Goal: Task Accomplishment & Management: Manage account settings

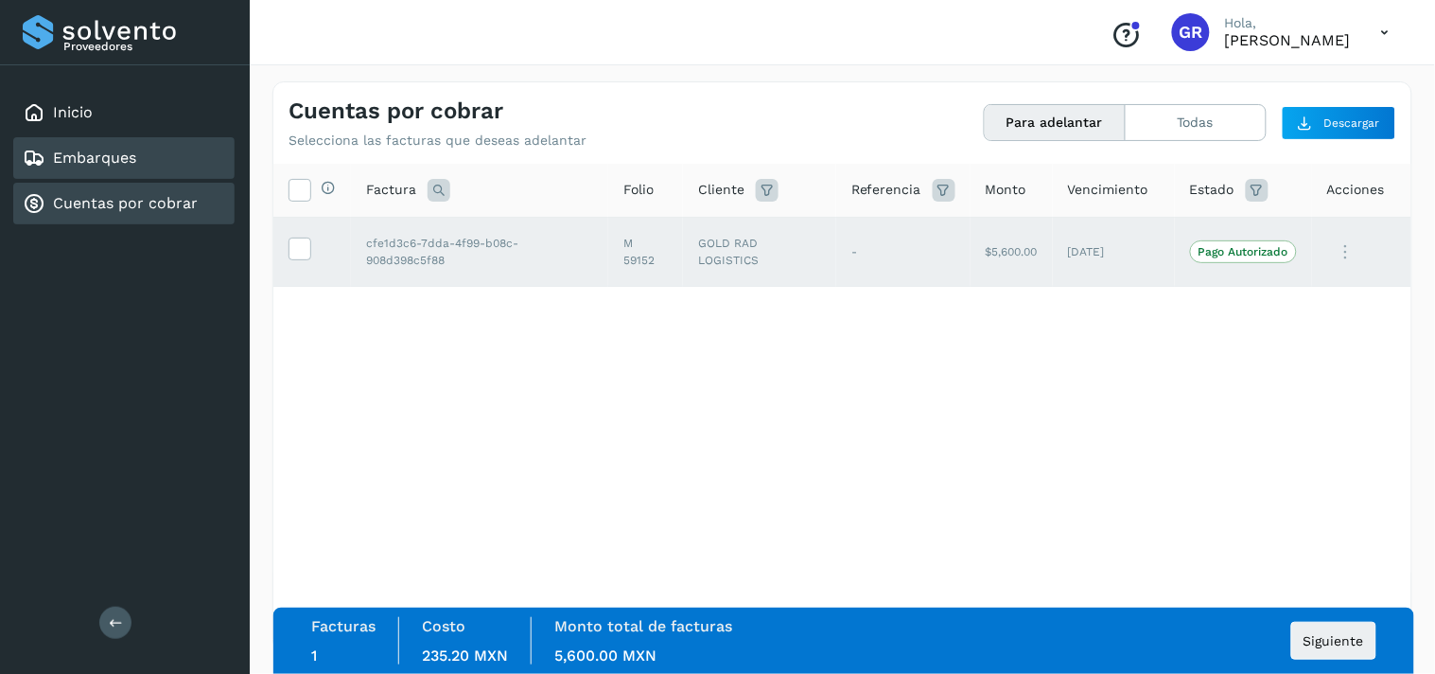
click at [128, 171] on div "Embarques" at bounding box center [123, 158] width 221 height 42
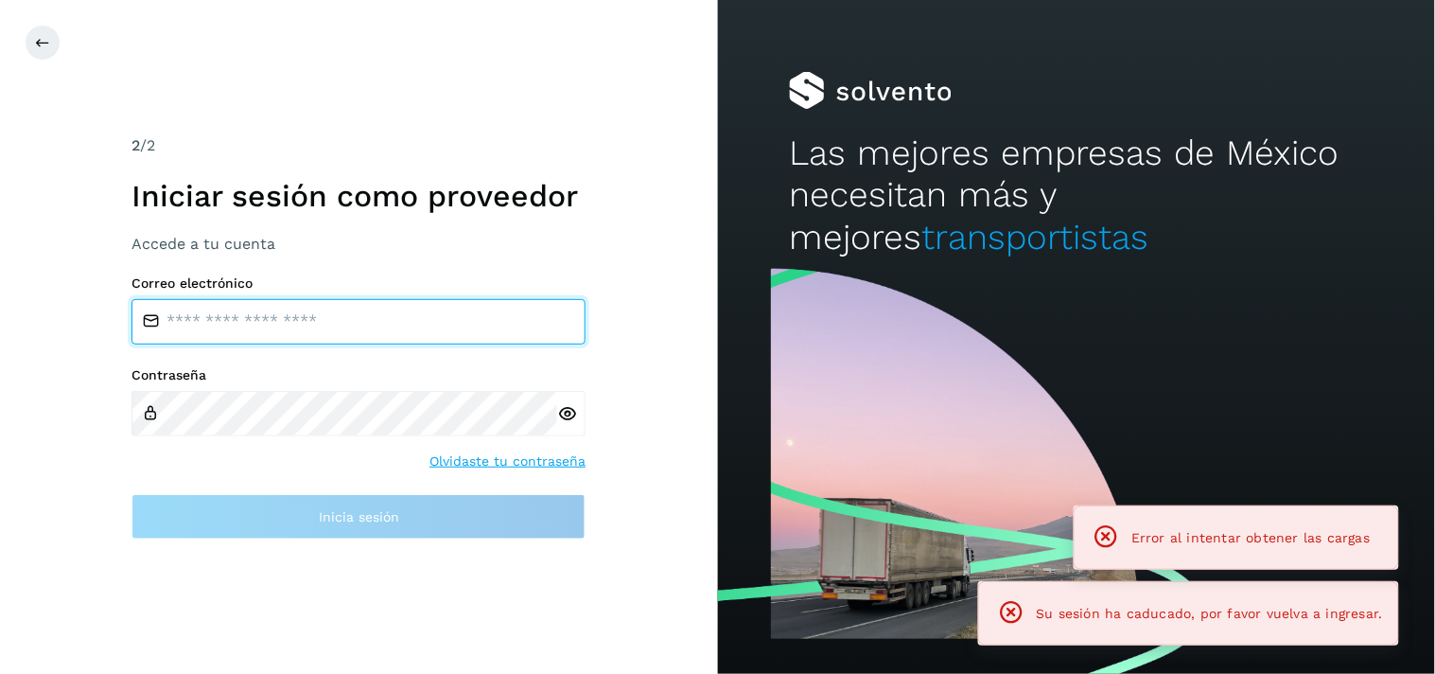
click at [237, 320] on input "email" at bounding box center [359, 321] width 454 height 45
type input "**********"
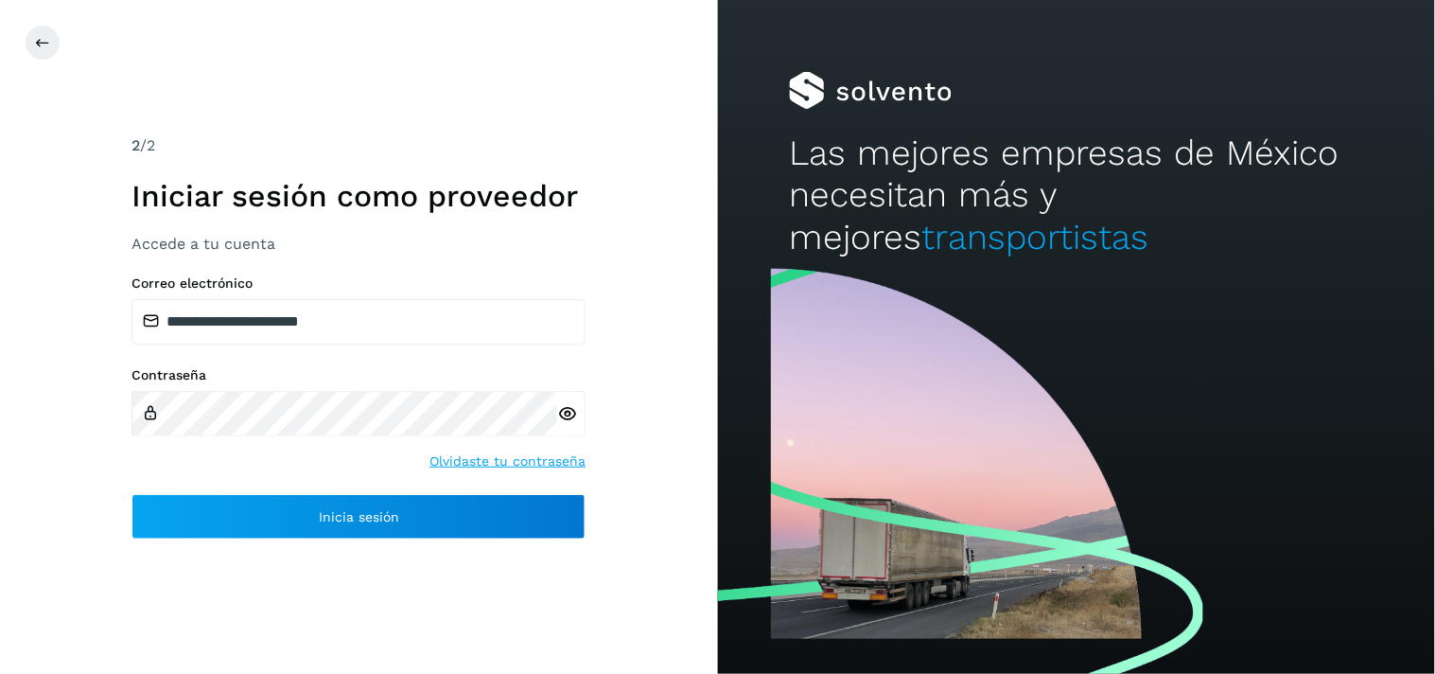
click at [570, 417] on icon at bounding box center [567, 414] width 20 height 20
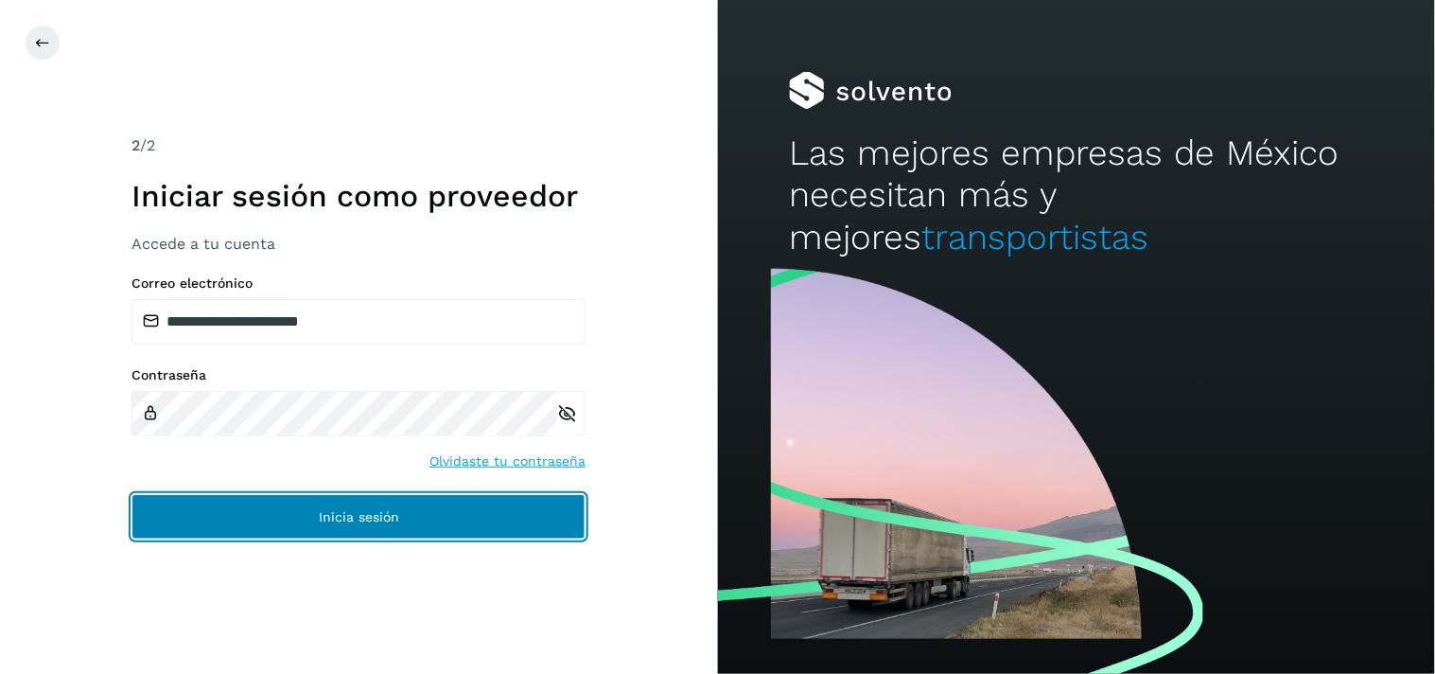
click at [334, 513] on span "Inicia sesión" at bounding box center [359, 516] width 80 height 13
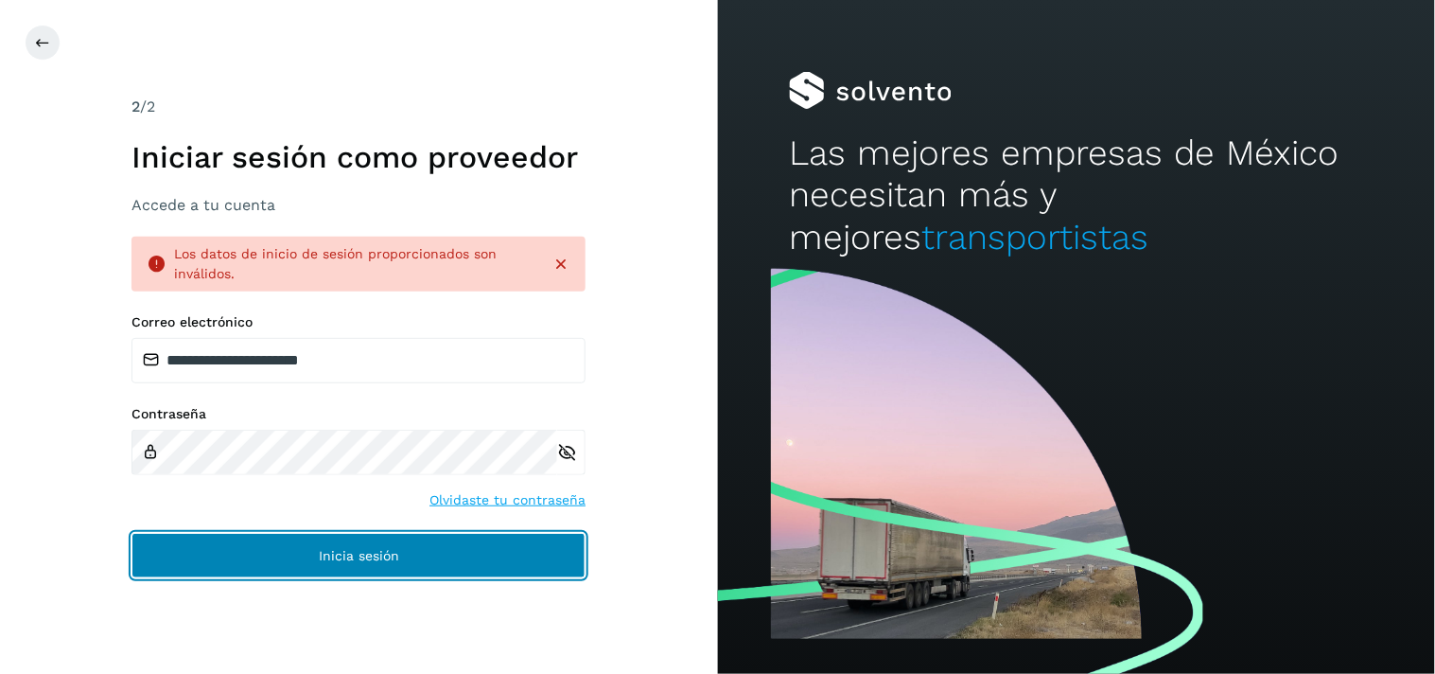
click at [278, 540] on button "Inicia sesión" at bounding box center [359, 555] width 454 height 45
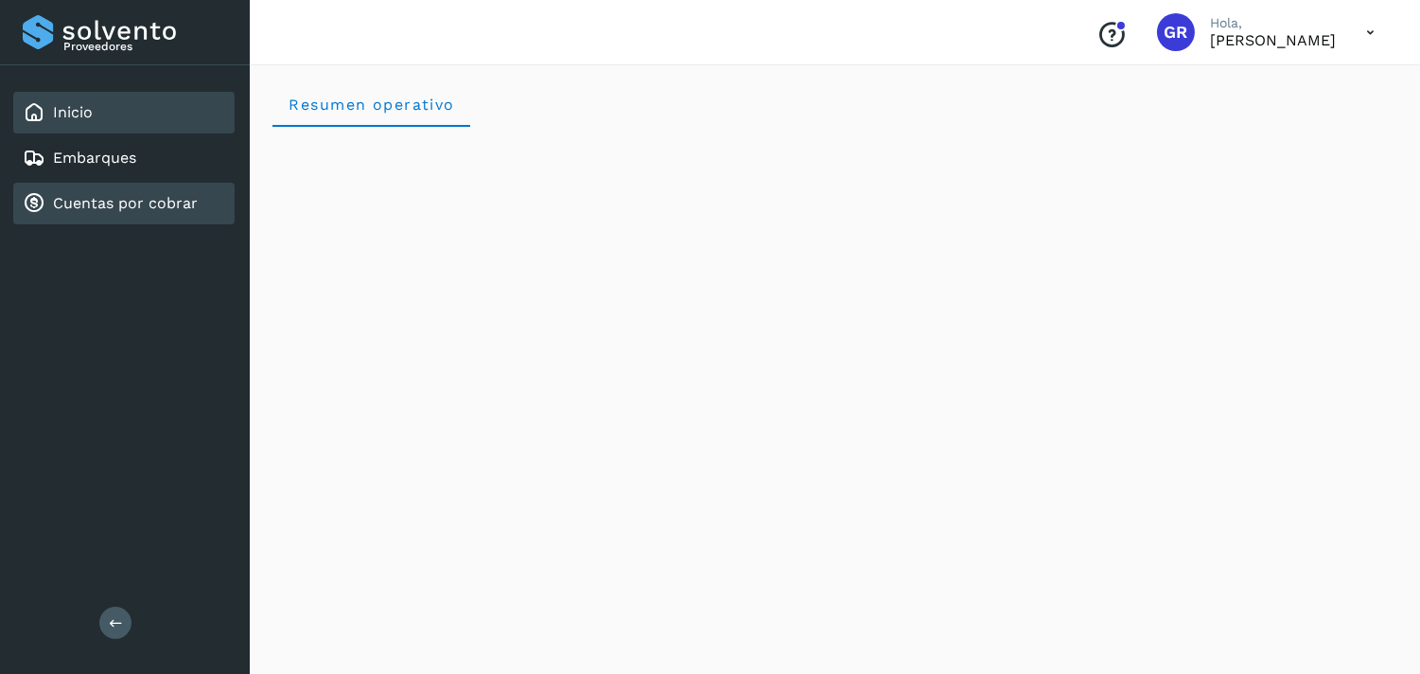
click at [120, 194] on link "Cuentas por cobrar" at bounding box center [125, 203] width 145 height 18
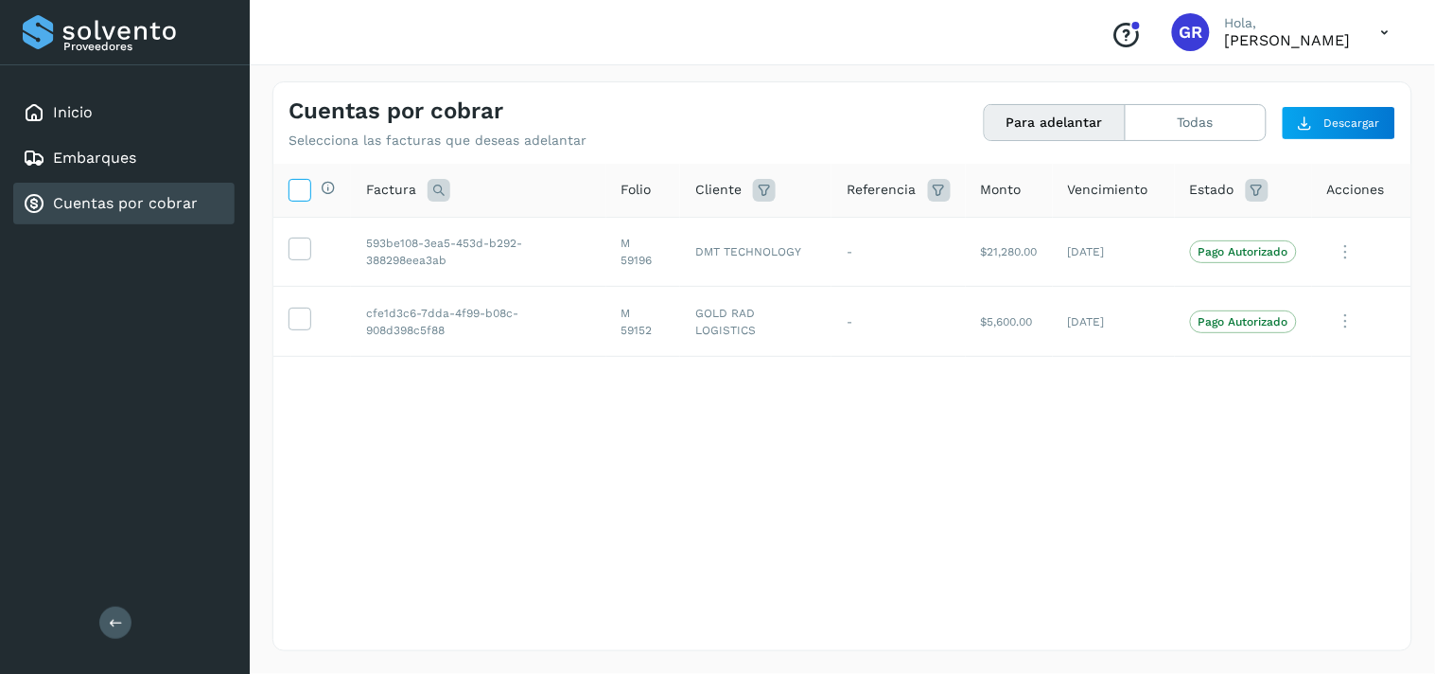
click at [298, 192] on icon at bounding box center [300, 189] width 20 height 20
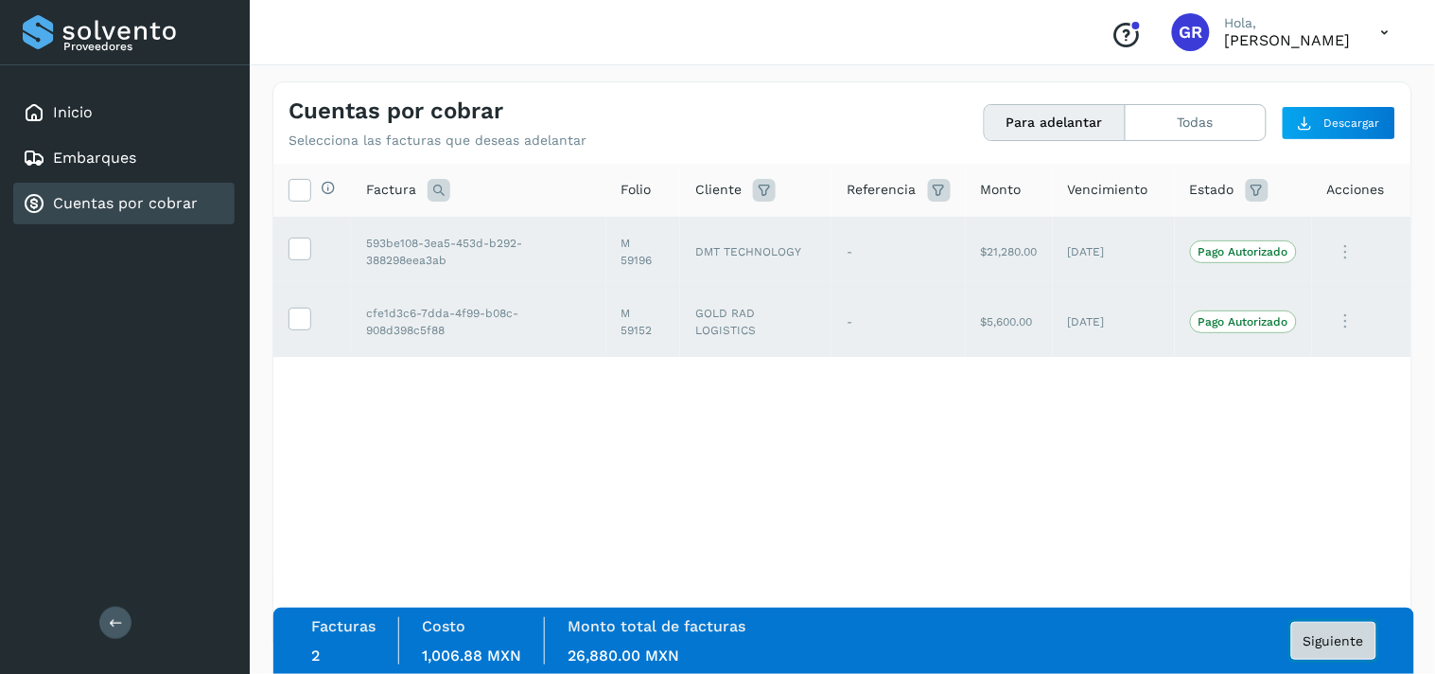
click at [1347, 636] on span "Siguiente" at bounding box center [1334, 640] width 61 height 13
click at [1334, 644] on span "Siguiente" at bounding box center [1334, 640] width 61 height 13
click at [1321, 655] on button "Siguiente" at bounding box center [1334, 641] width 85 height 38
click at [1323, 655] on button "Siguiente" at bounding box center [1334, 641] width 85 height 38
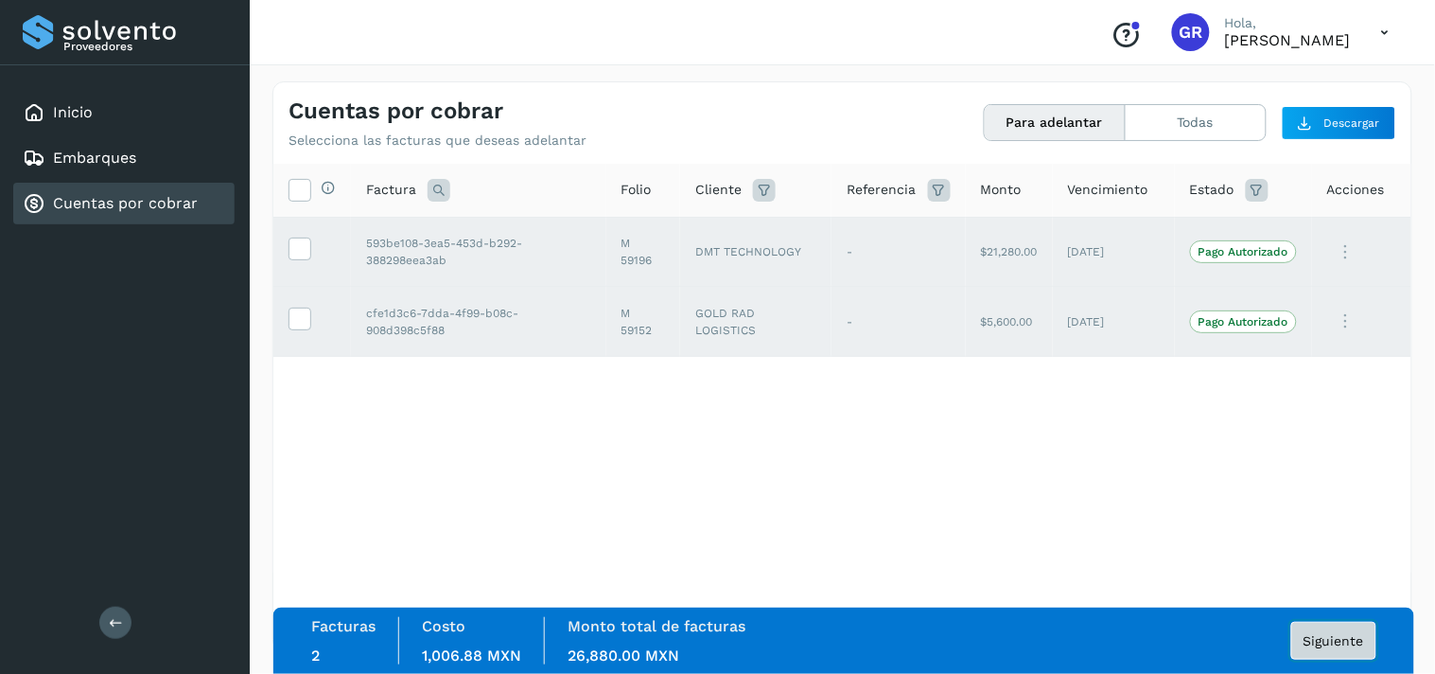
click at [1323, 655] on button "Siguiente" at bounding box center [1334, 641] width 85 height 38
click at [1323, 649] on button "Siguiente" at bounding box center [1334, 641] width 85 height 38
click at [1325, 649] on button "Siguiente" at bounding box center [1334, 641] width 85 height 38
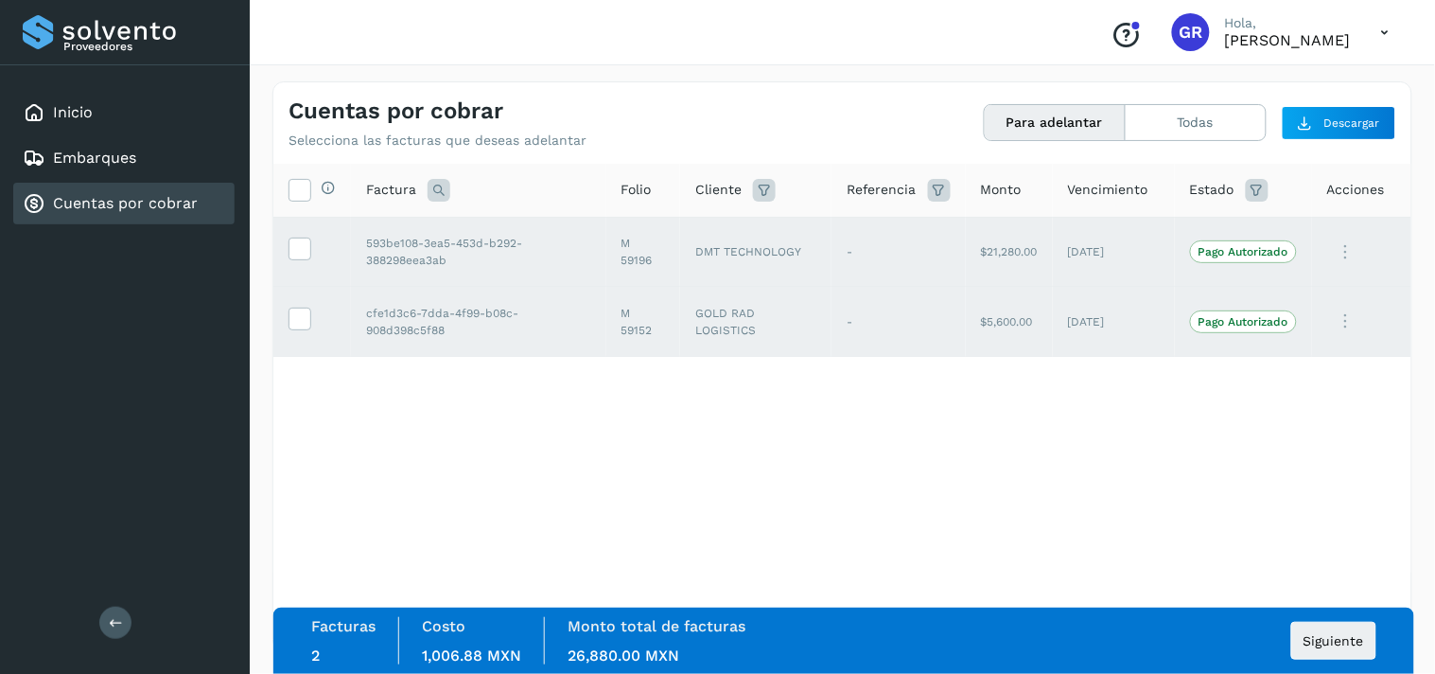
click at [1026, 537] on div "Selecciona todas las facturas disponibles para adelanto Factura Folio Cliente R…" at bounding box center [842, 368] width 1138 height 409
click at [1335, 646] on span "Siguiente" at bounding box center [1334, 640] width 61 height 13
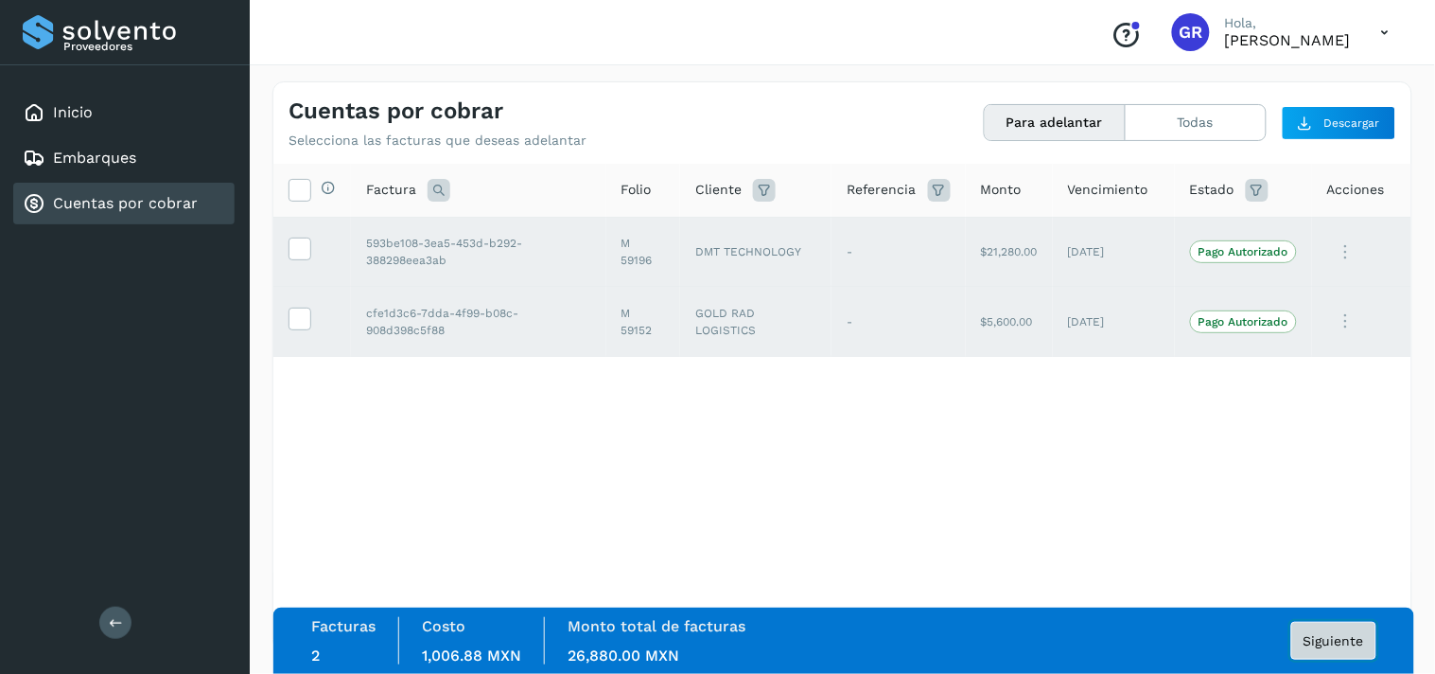
click at [1335, 646] on span "Siguiente" at bounding box center [1334, 640] width 61 height 13
click at [1334, 646] on span "Siguiente" at bounding box center [1334, 640] width 61 height 13
click at [1336, 625] on button "Siguiente" at bounding box center [1334, 641] width 85 height 38
click at [1346, 628] on button "Siguiente" at bounding box center [1334, 641] width 85 height 38
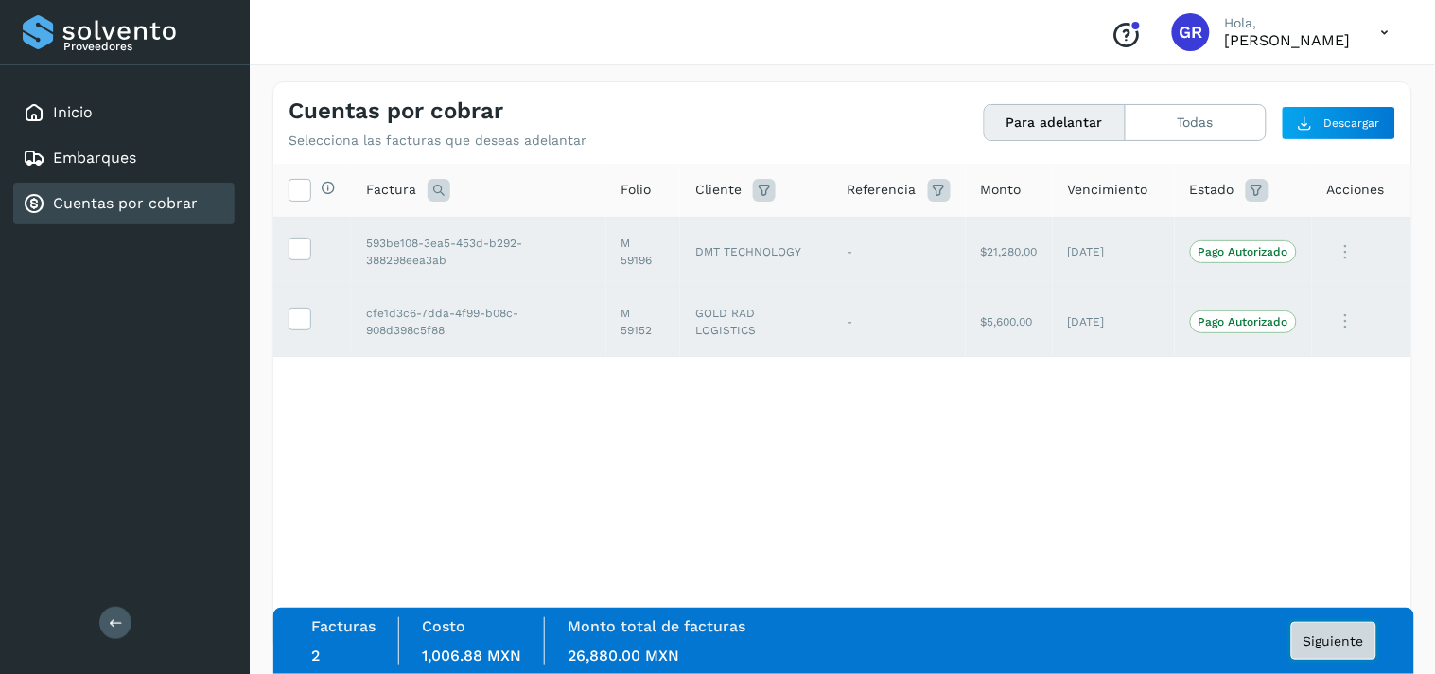
click at [1346, 630] on button "Siguiente" at bounding box center [1334, 641] width 85 height 38
click at [1347, 630] on button "Siguiente" at bounding box center [1334, 641] width 85 height 38
click at [298, 323] on icon at bounding box center [300, 318] width 20 height 20
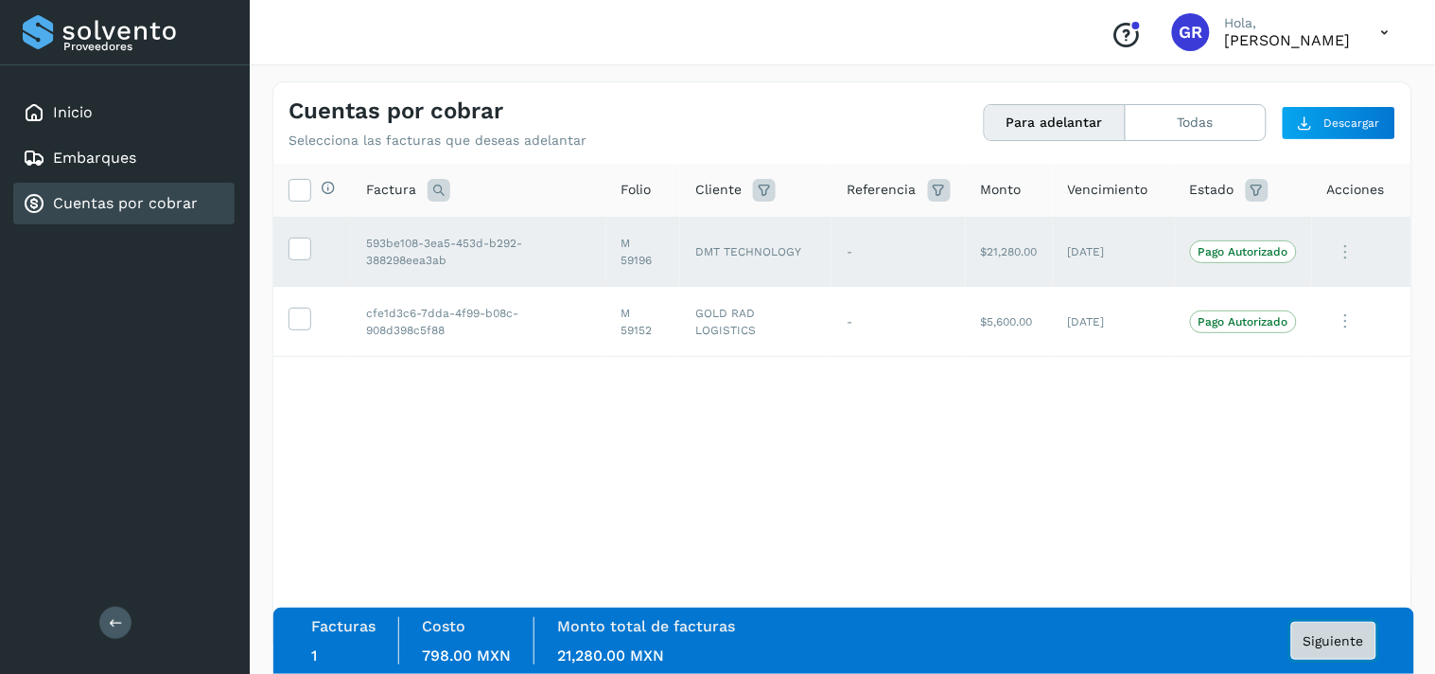
click at [1335, 647] on button "Siguiente" at bounding box center [1334, 641] width 85 height 38
click at [308, 328] on span at bounding box center [300, 322] width 20 height 13
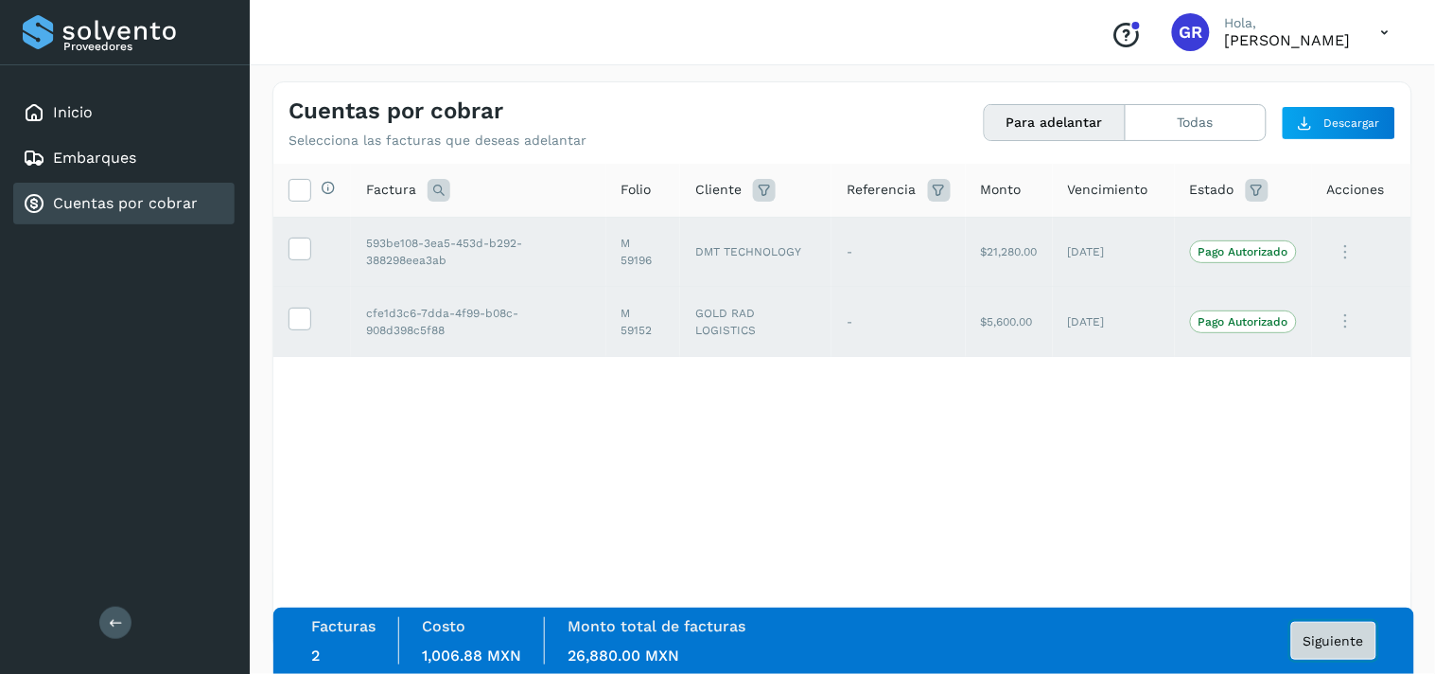
click at [1327, 642] on span "Siguiente" at bounding box center [1334, 640] width 61 height 13
click at [1342, 641] on span "Siguiente" at bounding box center [1334, 640] width 61 height 13
click at [1340, 641] on span "Siguiente" at bounding box center [1334, 640] width 61 height 13
click at [1339, 641] on span "Siguiente" at bounding box center [1334, 640] width 61 height 13
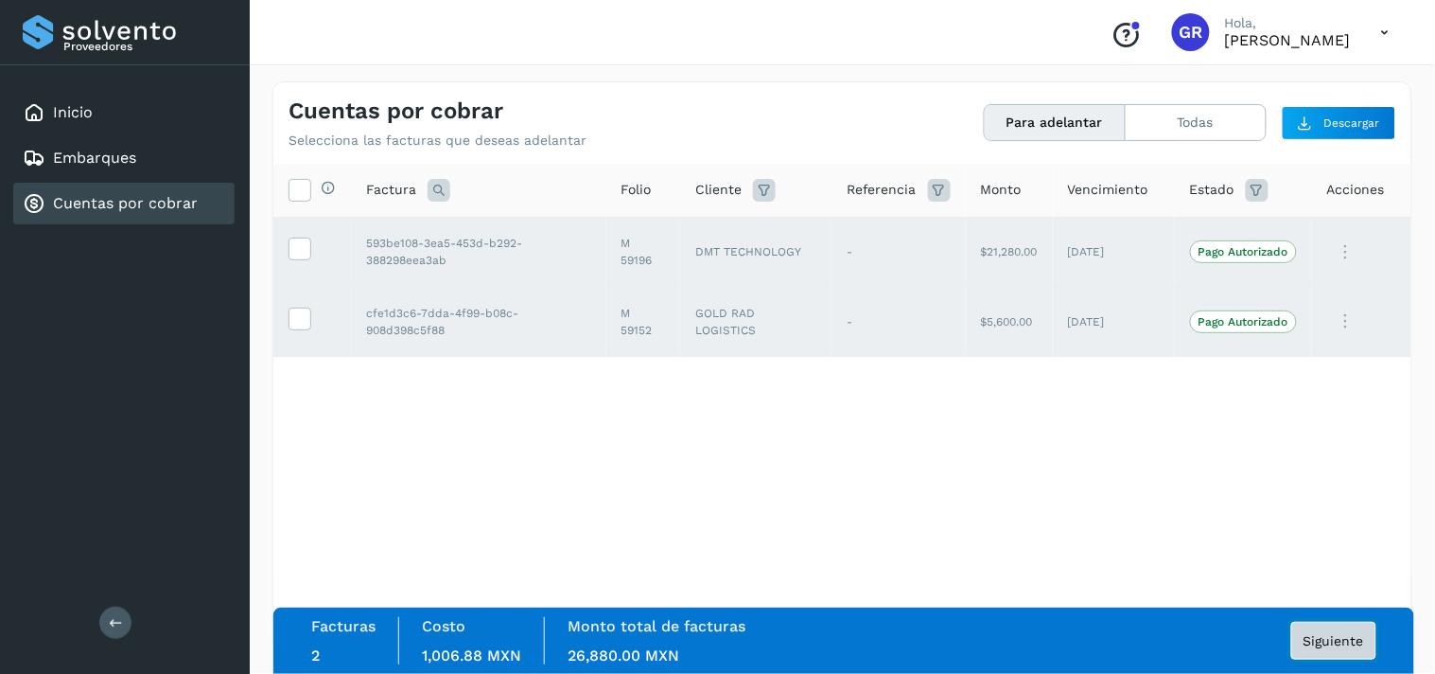
click at [1339, 641] on span "Siguiente" at bounding box center [1334, 640] width 61 height 13
click at [1155, 128] on button "Todas" at bounding box center [1196, 122] width 140 height 35
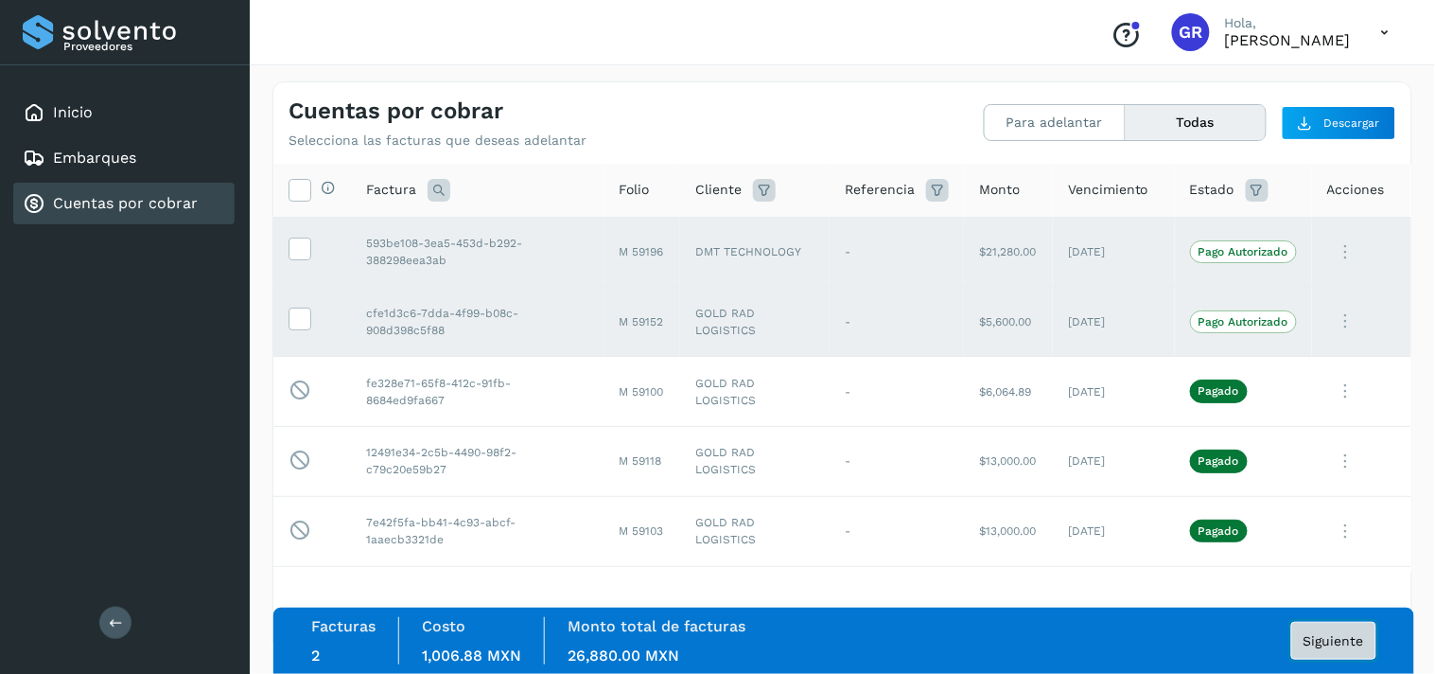
click at [1318, 650] on button "Siguiente" at bounding box center [1334, 641] width 85 height 38
click at [1344, 651] on button "Siguiente" at bounding box center [1334, 641] width 85 height 38
click at [1057, 120] on button "Para adelantar" at bounding box center [1055, 122] width 141 height 35
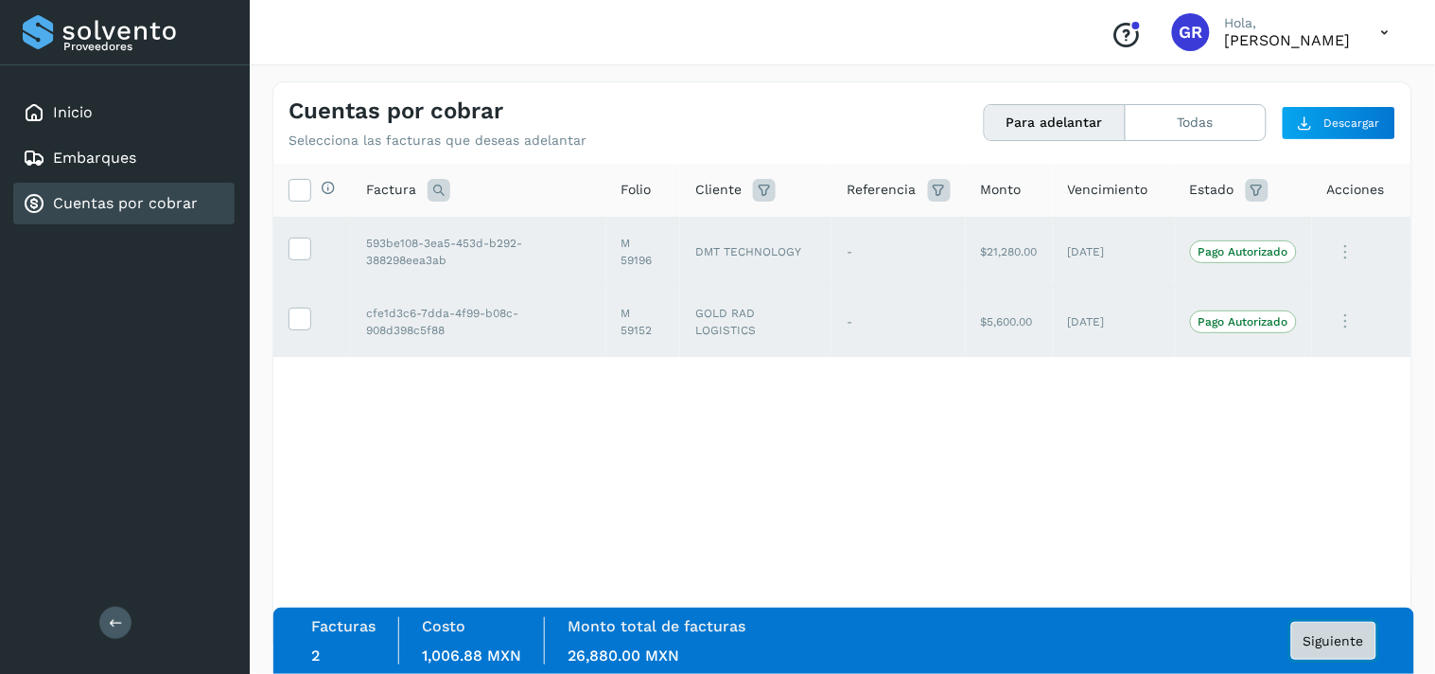
click at [1349, 648] on button "Siguiente" at bounding box center [1334, 641] width 85 height 38
click at [1355, 635] on span "Siguiente" at bounding box center [1334, 640] width 61 height 13
click at [1355, 636] on span "Siguiente" at bounding box center [1334, 640] width 61 height 13
click at [1353, 638] on span "Siguiente" at bounding box center [1334, 640] width 61 height 13
click at [1353, 639] on span "Siguiente" at bounding box center [1334, 640] width 61 height 13
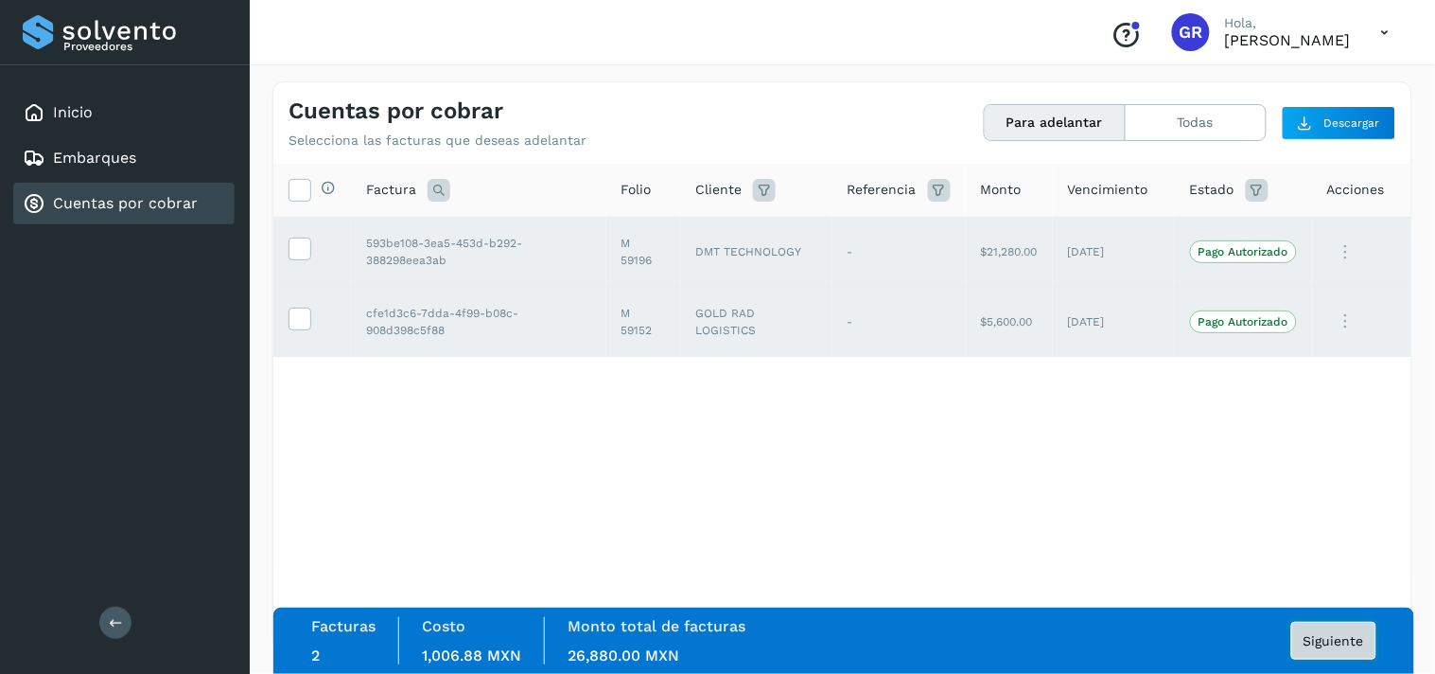
click at [1353, 639] on span "Siguiente" at bounding box center [1334, 640] width 61 height 13
click at [1342, 635] on span "Siguiente" at bounding box center [1334, 640] width 61 height 13
drag, startPoint x: 1326, startPoint y: 640, endPoint x: 1346, endPoint y: 641, distance: 20.8
click at [1342, 641] on span "Siguiente" at bounding box center [1334, 640] width 61 height 13
click at [1346, 641] on span "Siguiente" at bounding box center [1334, 640] width 61 height 13
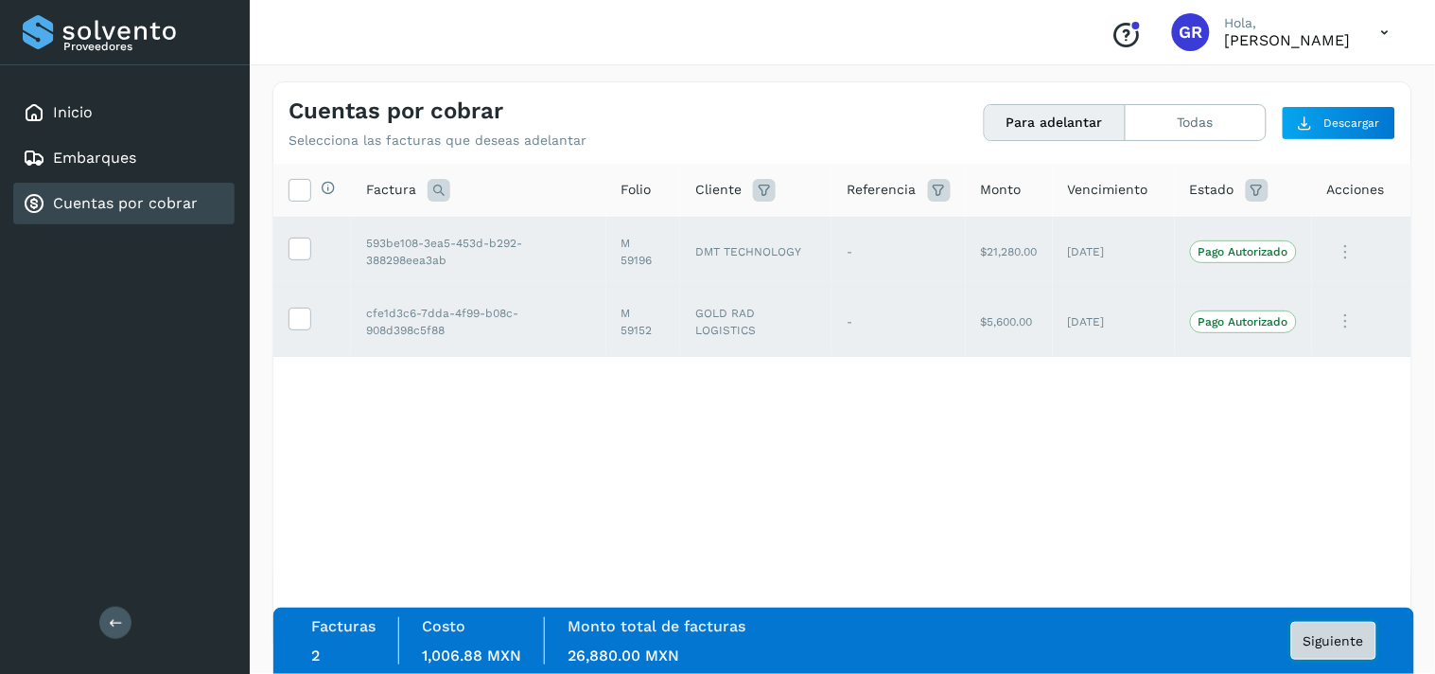
click at [1346, 643] on span "Siguiente" at bounding box center [1334, 640] width 61 height 13
